Goal: Transaction & Acquisition: Purchase product/service

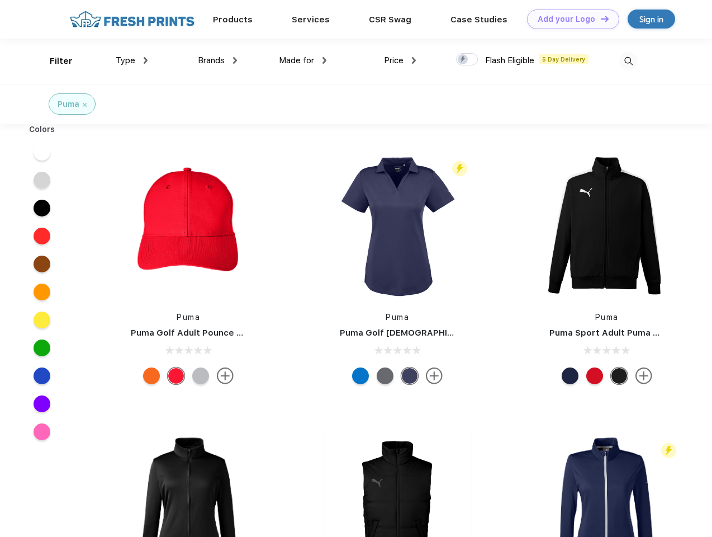
click at [569, 19] on link "Add your Logo Design Tool" at bounding box center [573, 20] width 92 height 20
click at [0, 0] on div "Design Tool" at bounding box center [0, 0] width 0 height 0
click at [600, 18] on link "Add your Logo Design Tool" at bounding box center [573, 20] width 92 height 20
click at [54, 61] on div "Filter" at bounding box center [61, 61] width 23 height 13
click at [132, 60] on span "Type" at bounding box center [126, 60] width 20 height 10
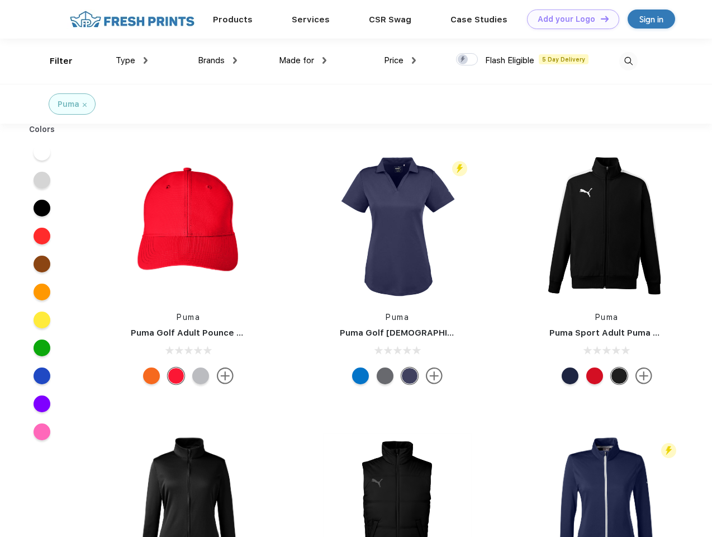
click at [217, 60] on span "Brands" at bounding box center [211, 60] width 27 height 10
click at [303, 60] on span "Made for" at bounding box center [296, 60] width 35 height 10
click at [400, 60] on span "Price" at bounding box center [394, 60] width 20 height 10
click at [467, 60] on div at bounding box center [467, 59] width 22 height 12
click at [463, 60] on input "checkbox" at bounding box center [459, 56] width 7 height 7
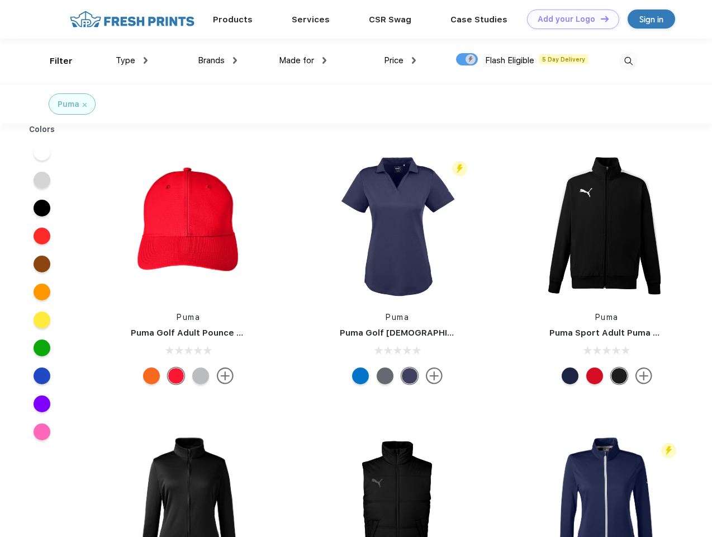
click at [628, 61] on img at bounding box center [628, 61] width 18 height 18
